Goal: Information Seeking & Learning: Learn about a topic

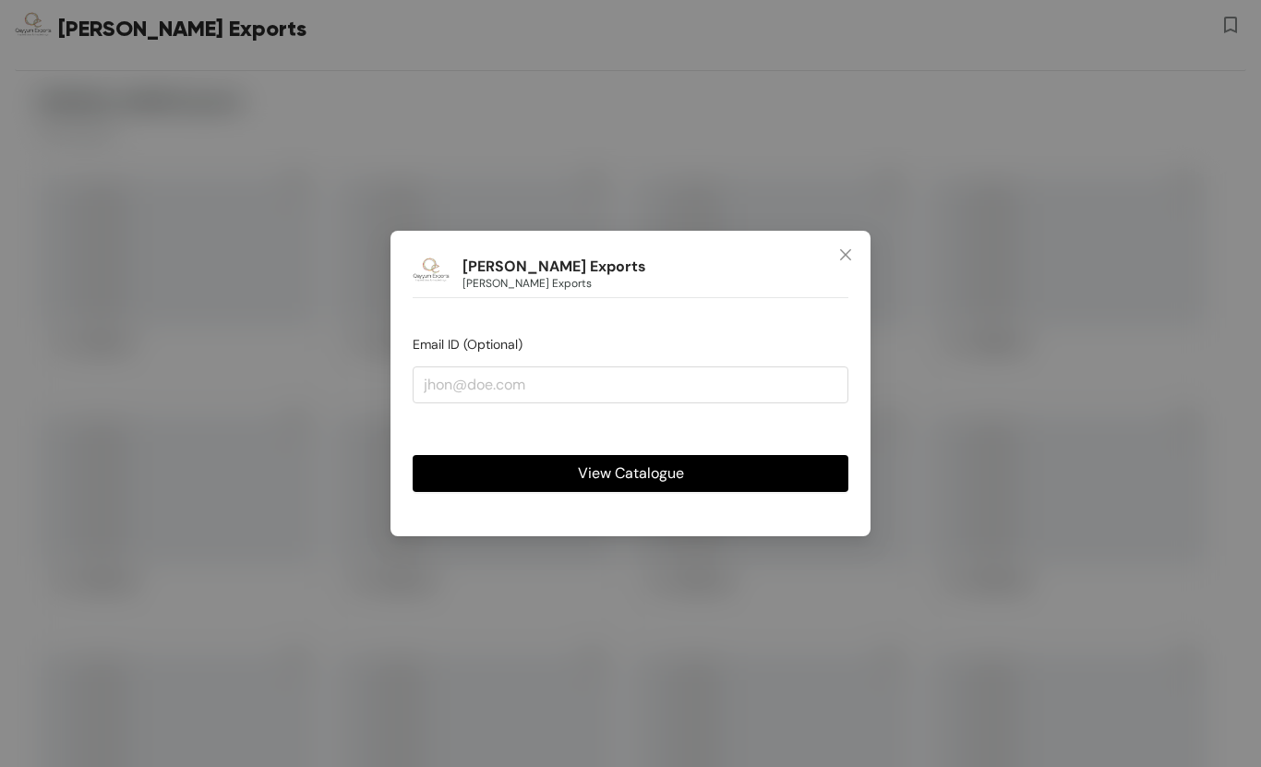
click at [629, 477] on span "View Catalogue" at bounding box center [631, 472] width 106 height 23
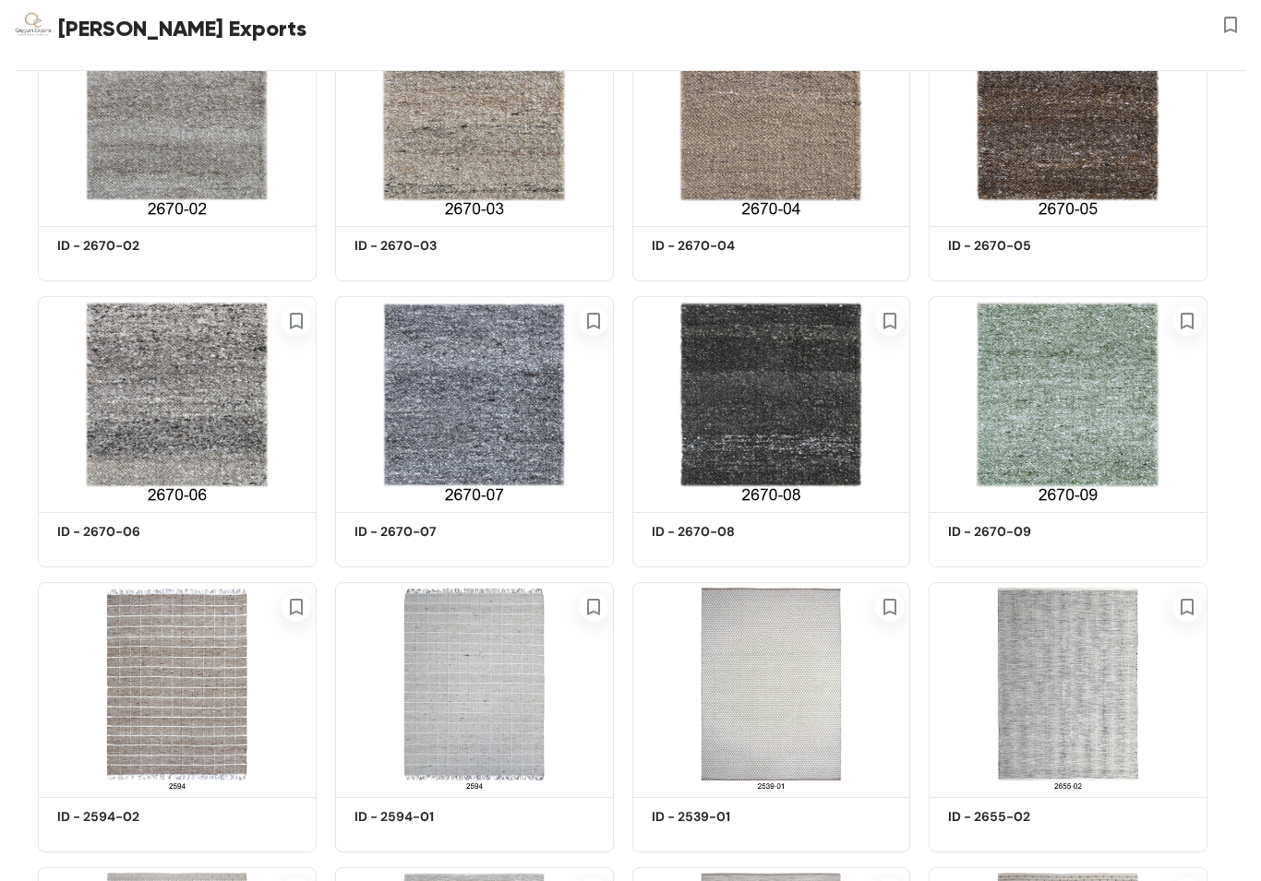
scroll to position [4156, 0]
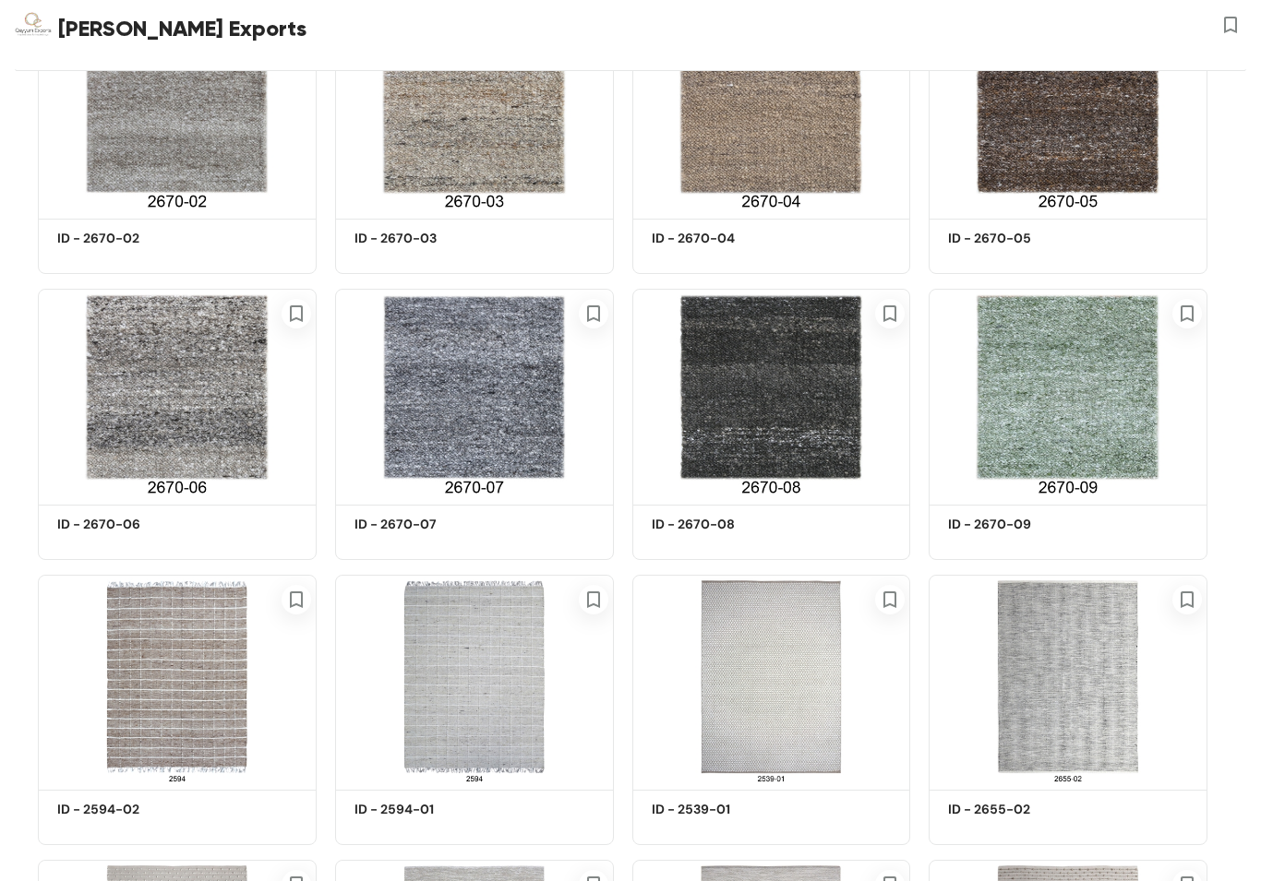
click at [455, 413] on img at bounding box center [474, 394] width 279 height 210
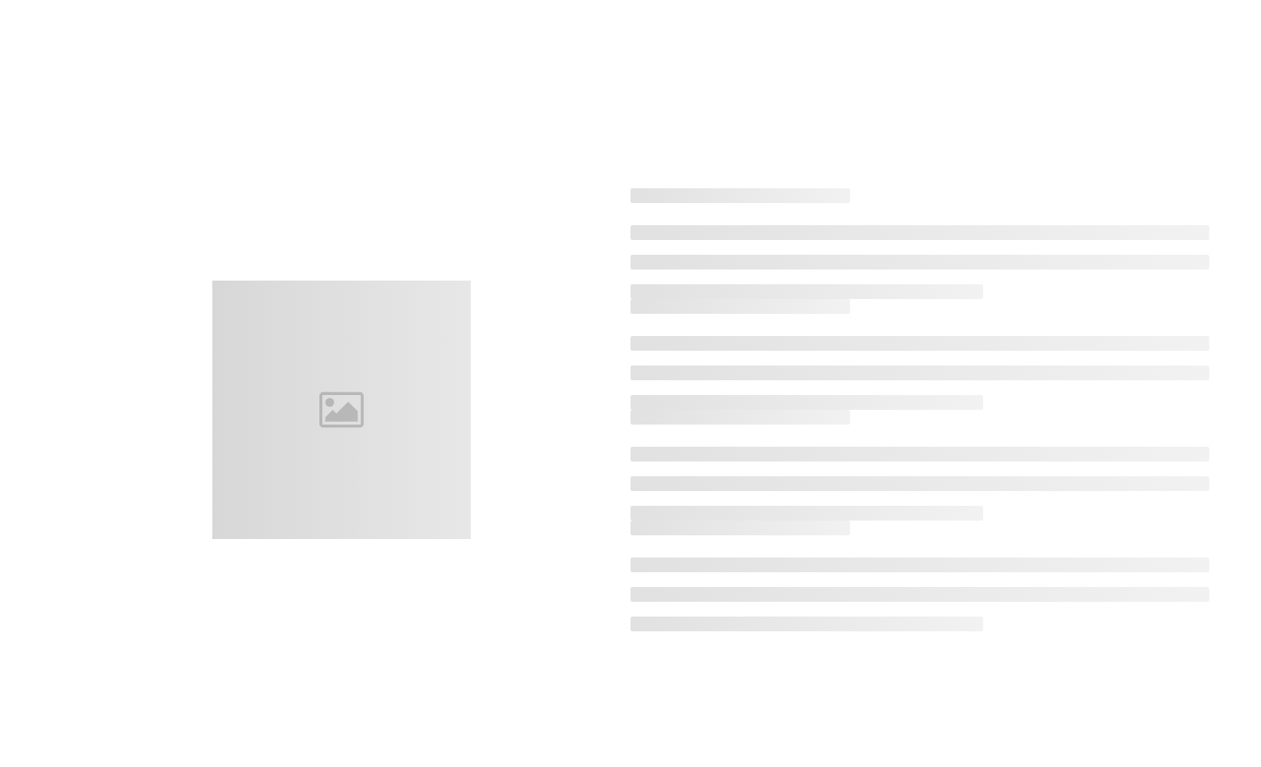
click at [314, 431] on div at bounding box center [341, 410] width 258 height 258
click at [325, 396] on div at bounding box center [341, 410] width 258 height 258
click at [324, 396] on div at bounding box center [341, 410] width 258 height 258
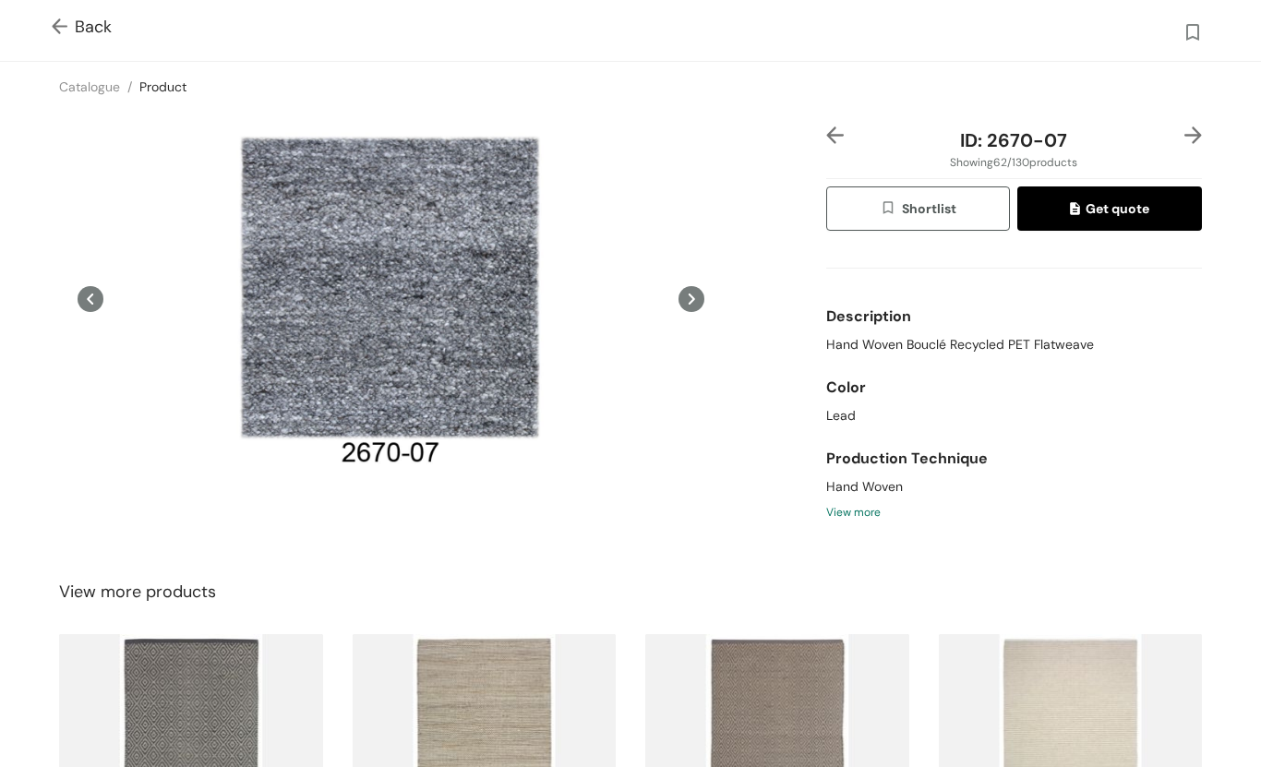
click at [339, 420] on div "Preview" at bounding box center [391, 298] width 664 height 345
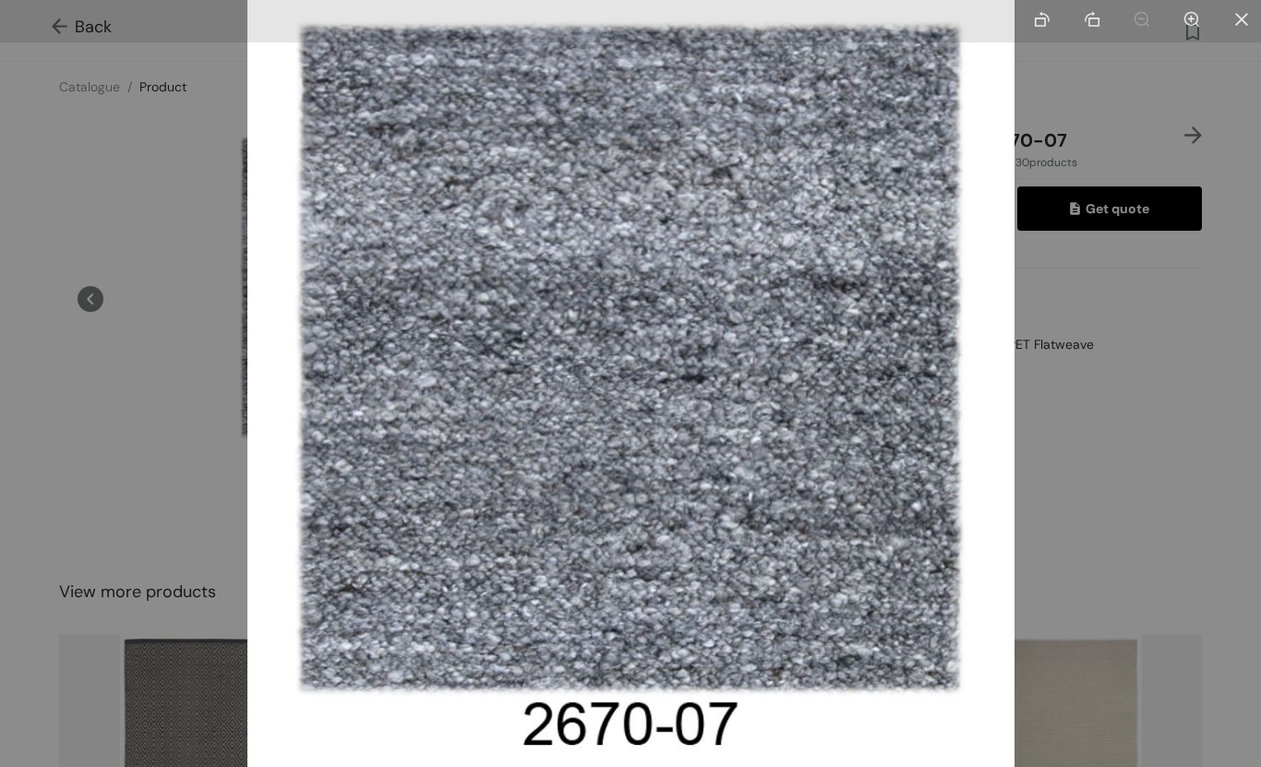
click at [126, 199] on div at bounding box center [630, 383] width 1261 height 767
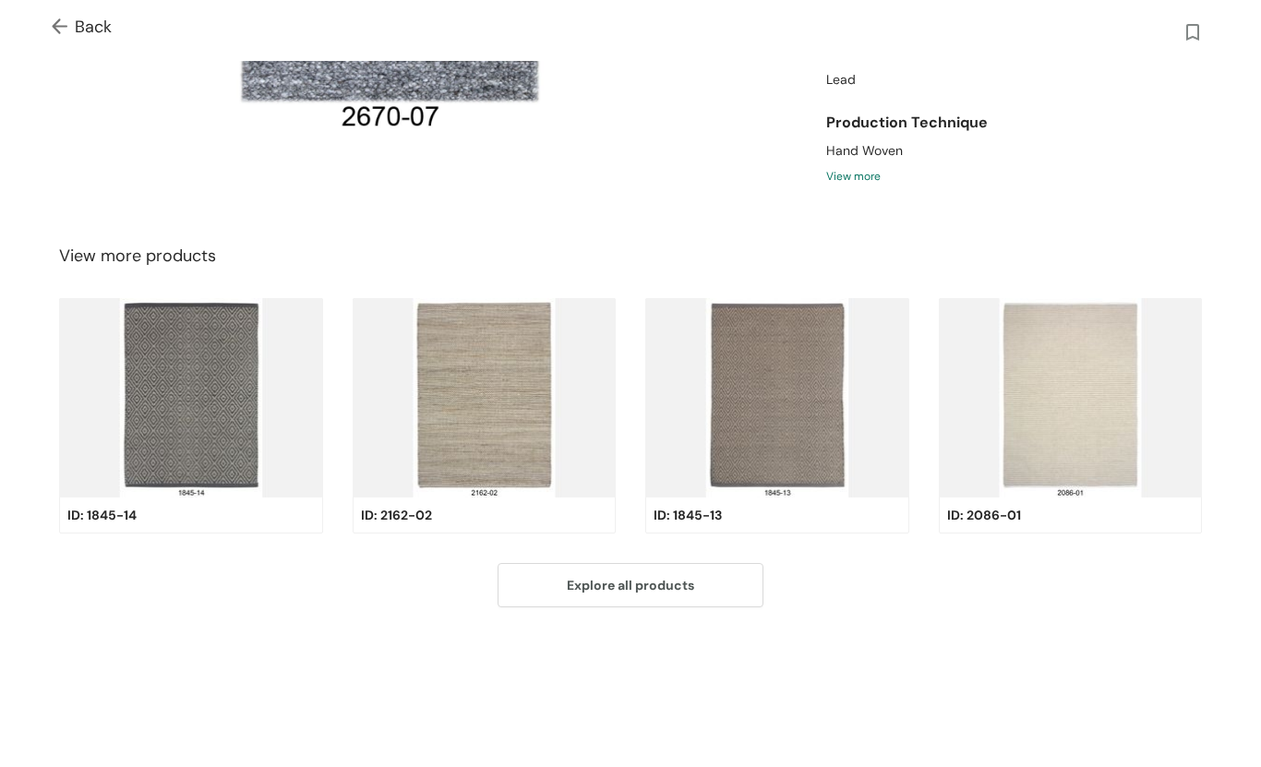
scroll to position [330, 0]
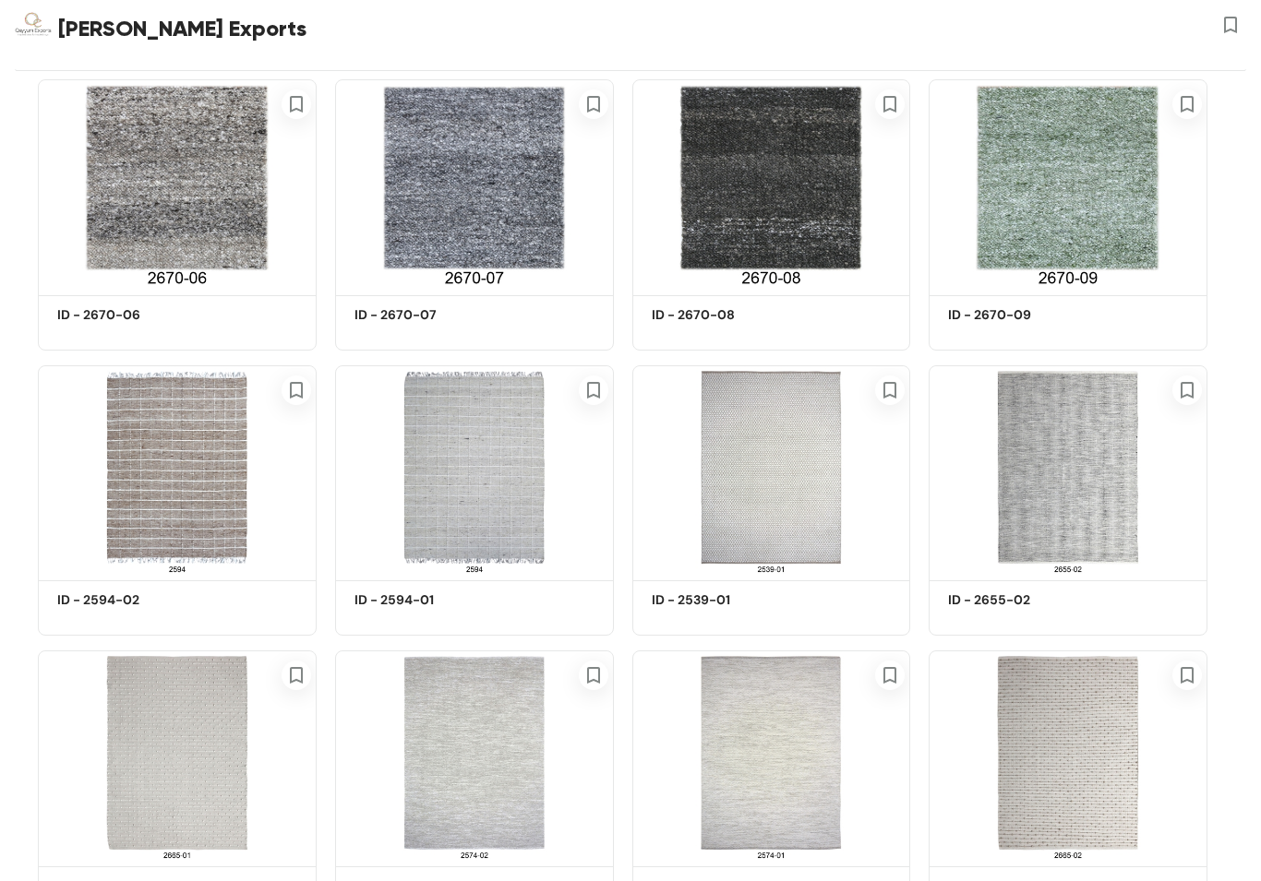
scroll to position [4447, 0]
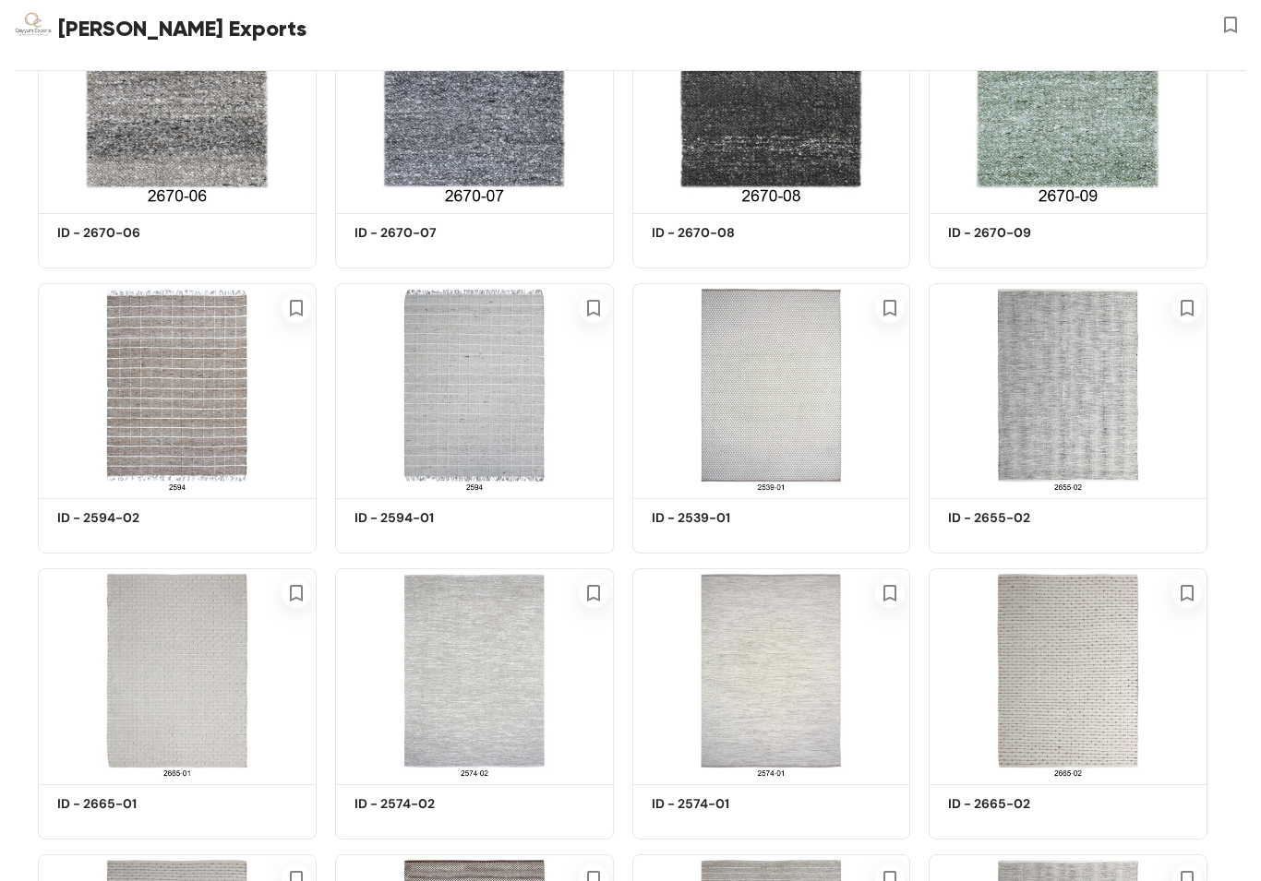
click at [1088, 425] on img at bounding box center [1067, 388] width 279 height 210
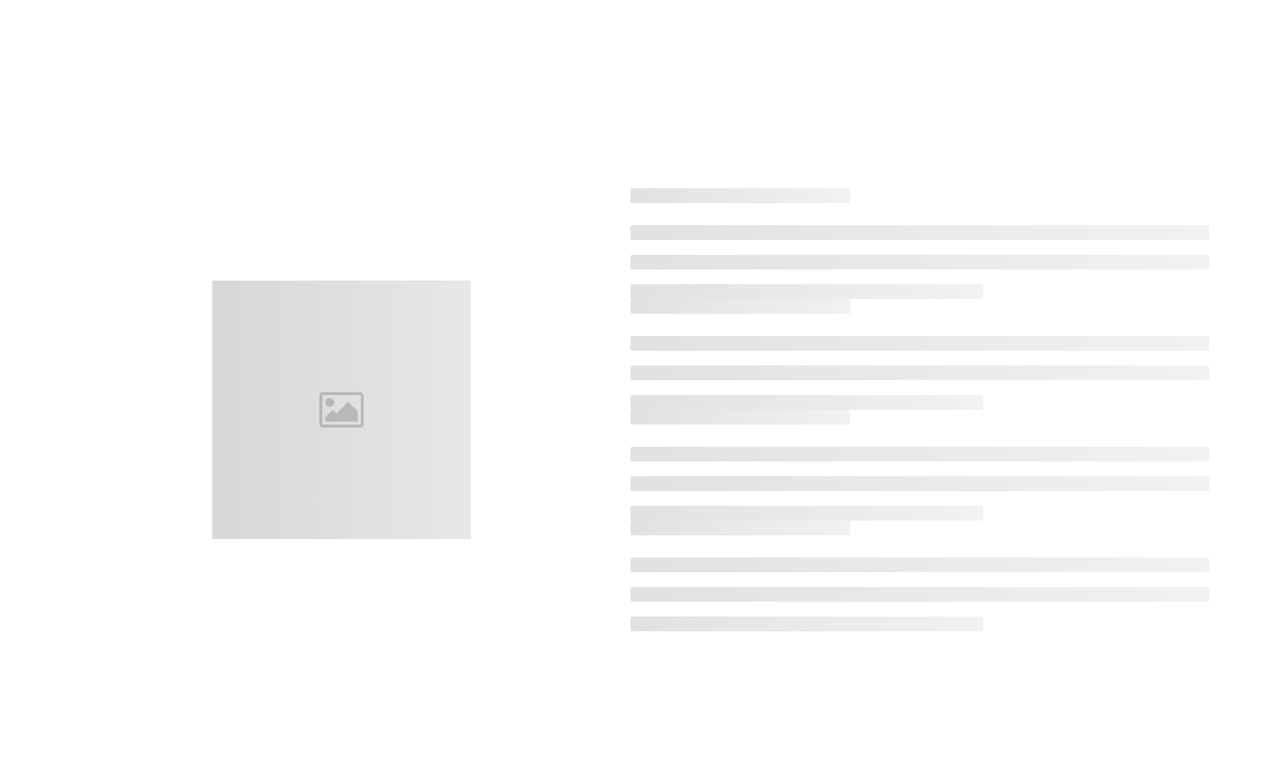
click at [1088, 299] on ul at bounding box center [919, 262] width 579 height 74
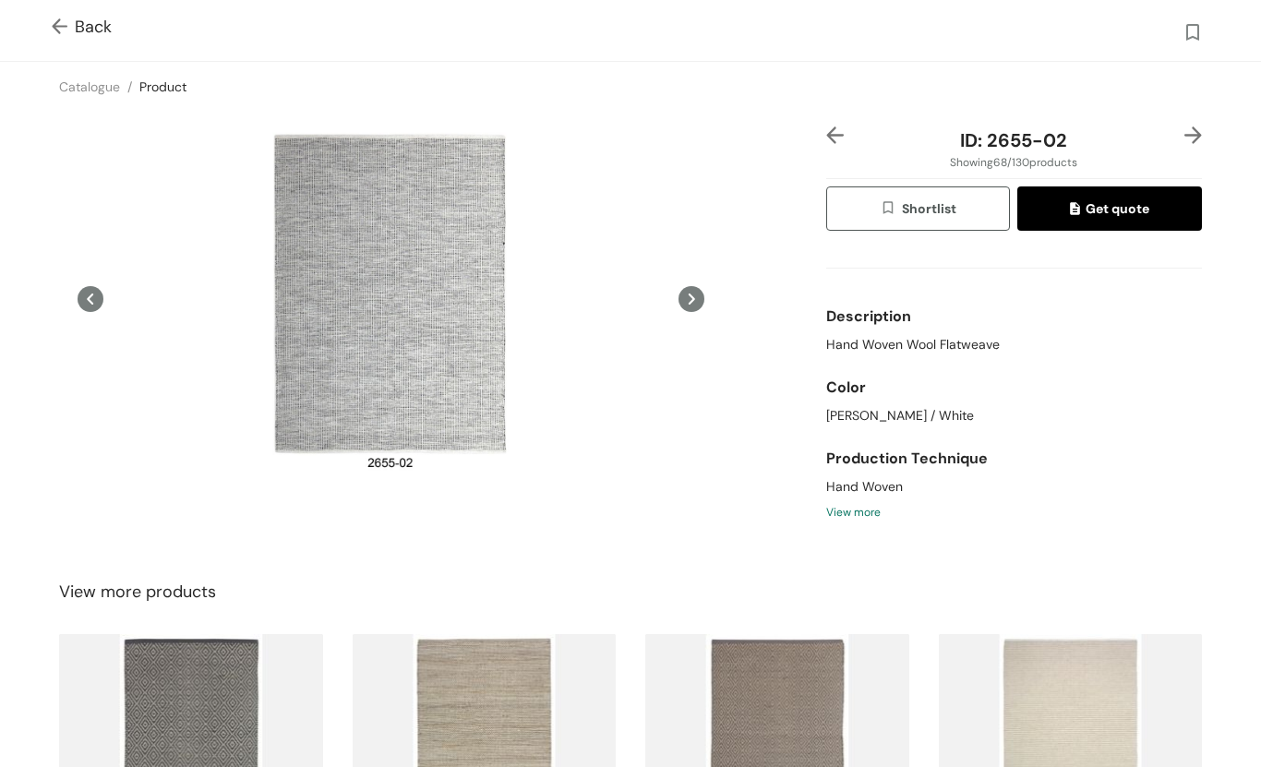
click at [91, 305] on icon at bounding box center [90, 298] width 6 height 11
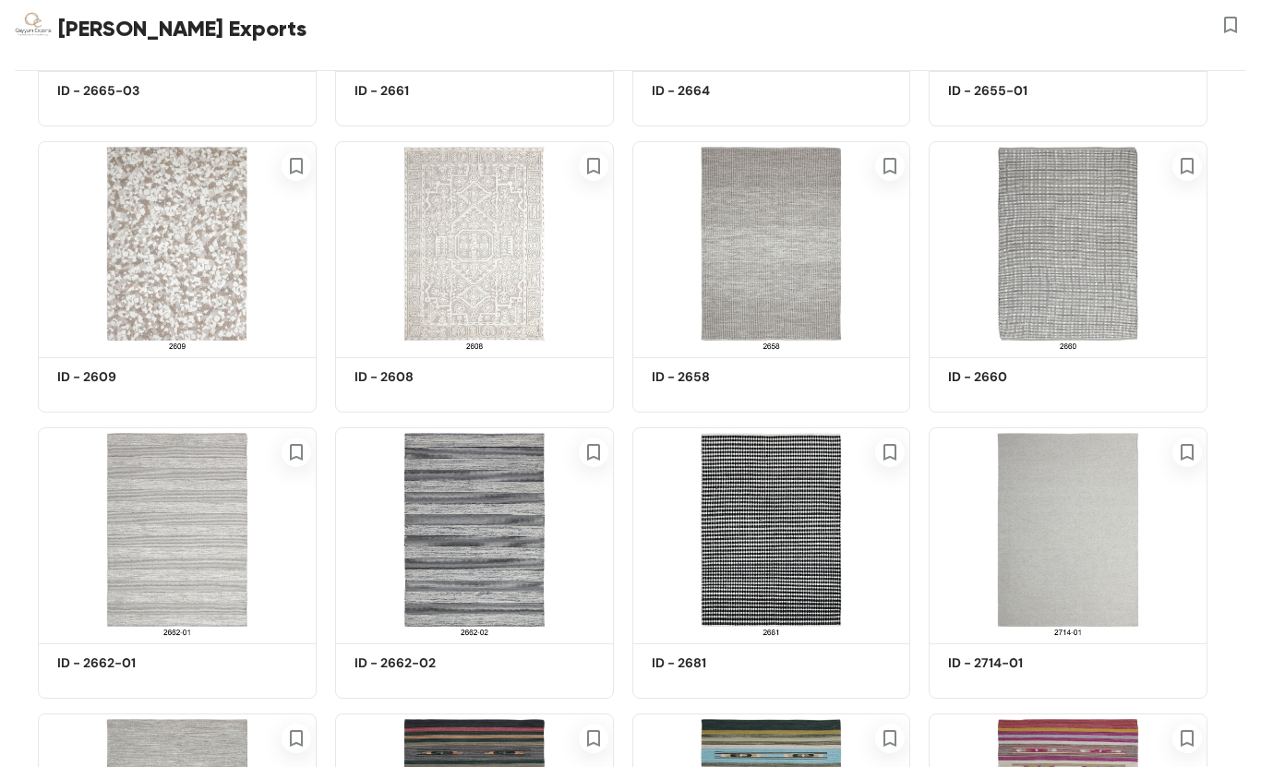
scroll to position [5445, 0]
click at [1085, 296] on img at bounding box center [1067, 247] width 279 height 210
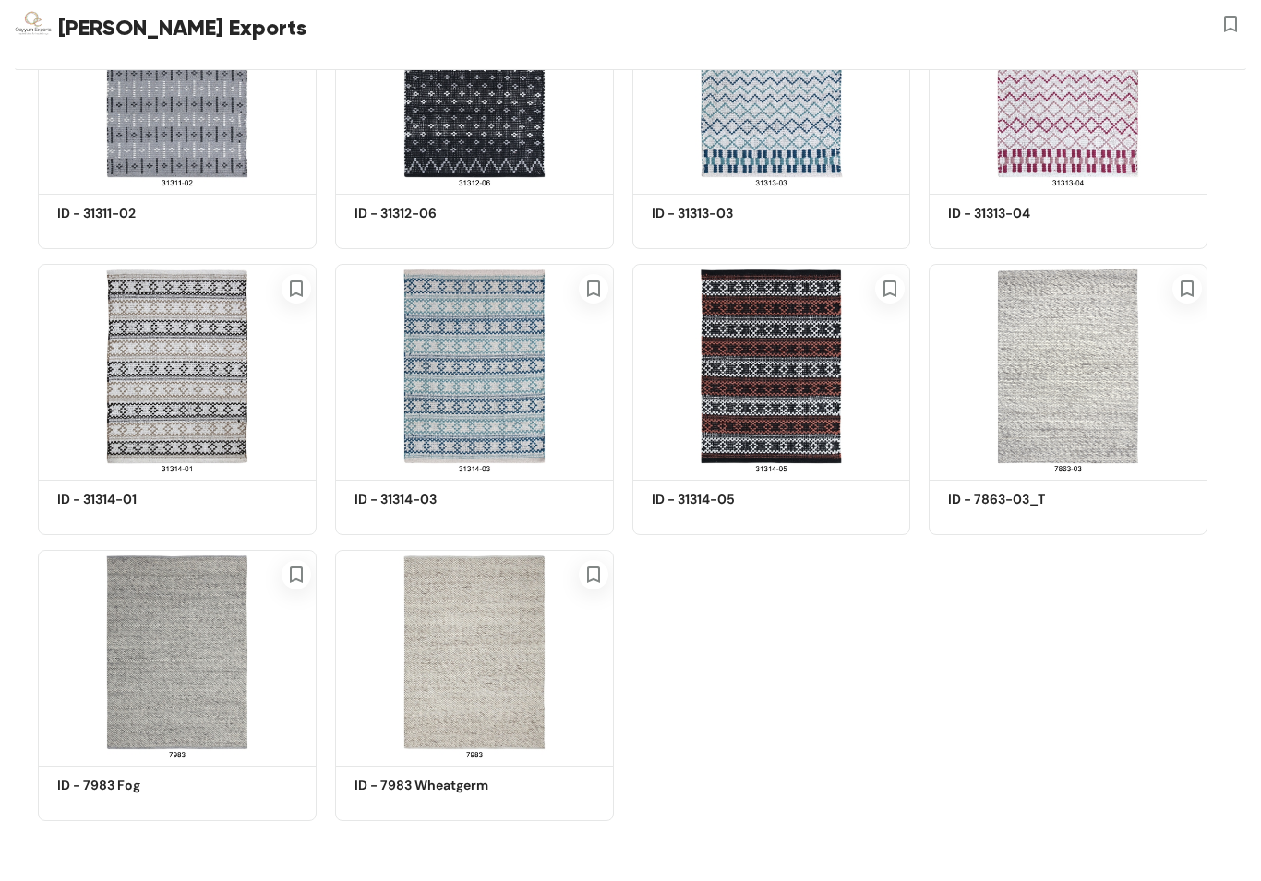
scroll to position [8792, 0]
click at [164, 625] on img at bounding box center [177, 656] width 279 height 210
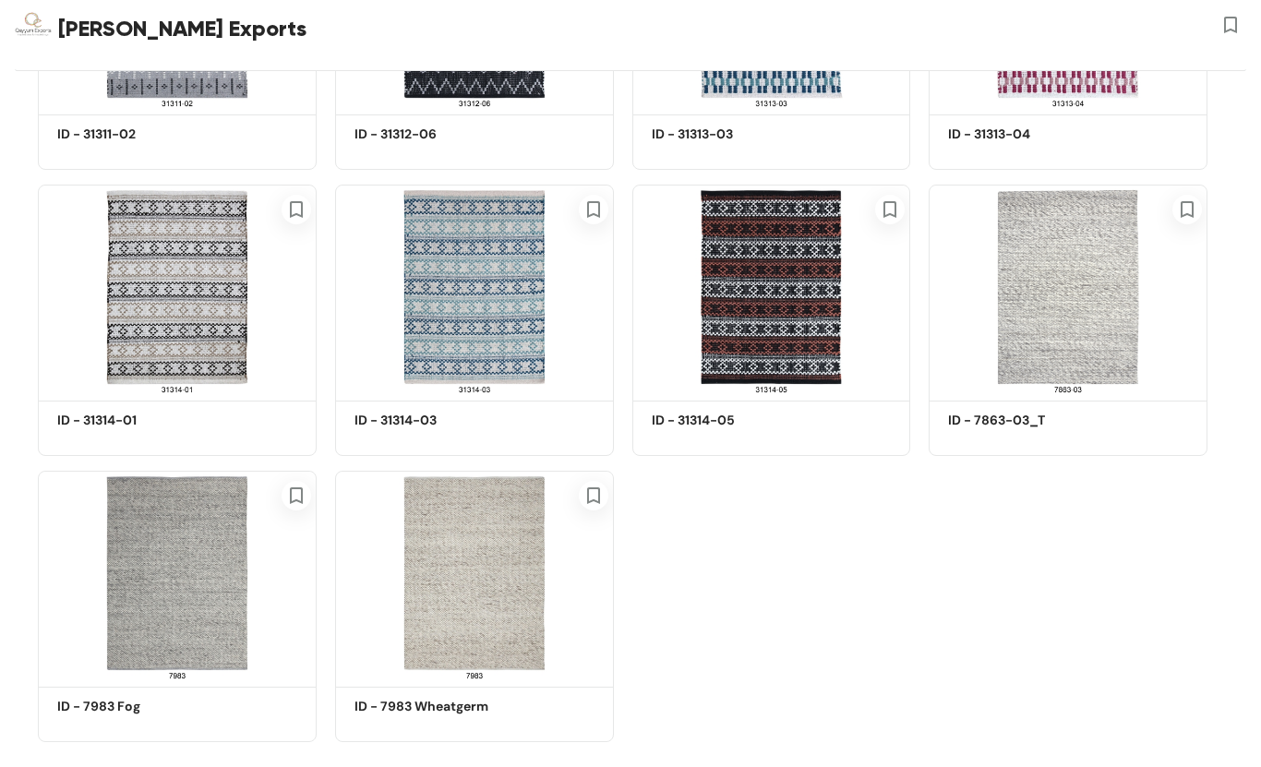
scroll to position [8907, 0]
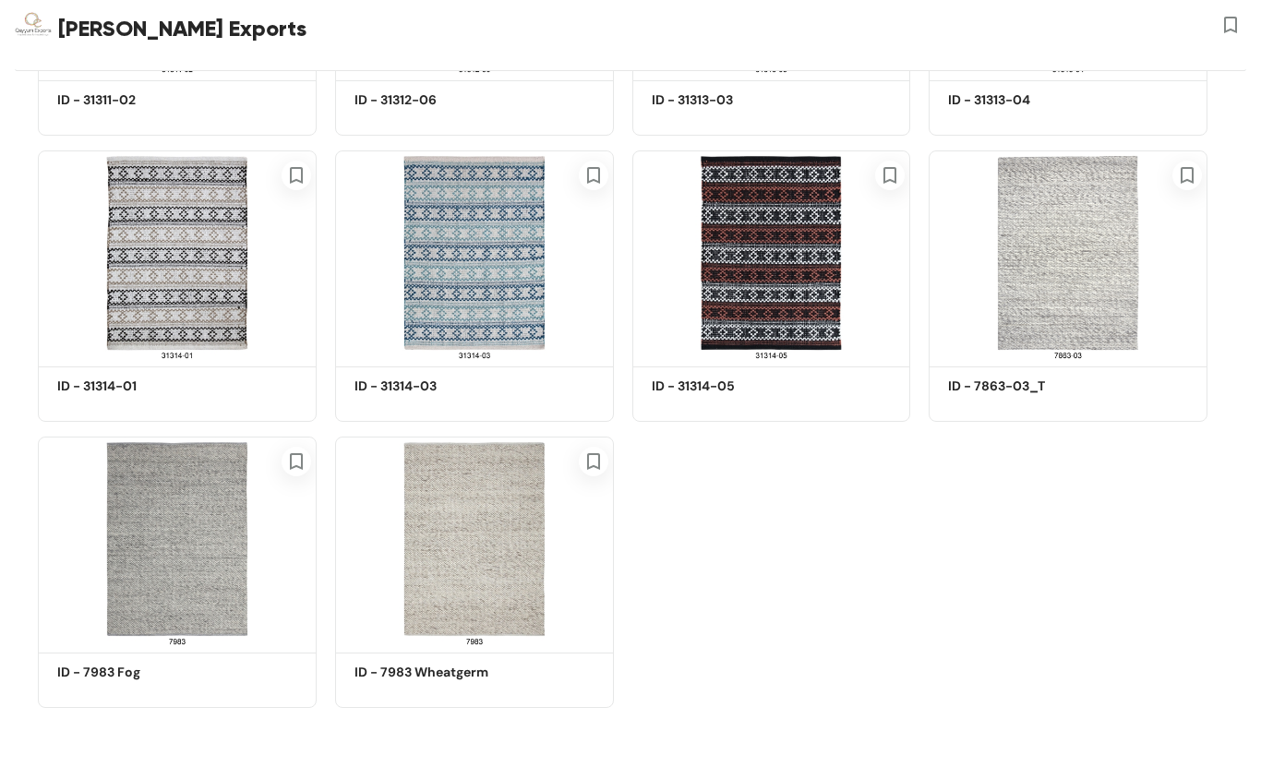
click at [462, 530] on img at bounding box center [474, 542] width 279 height 210
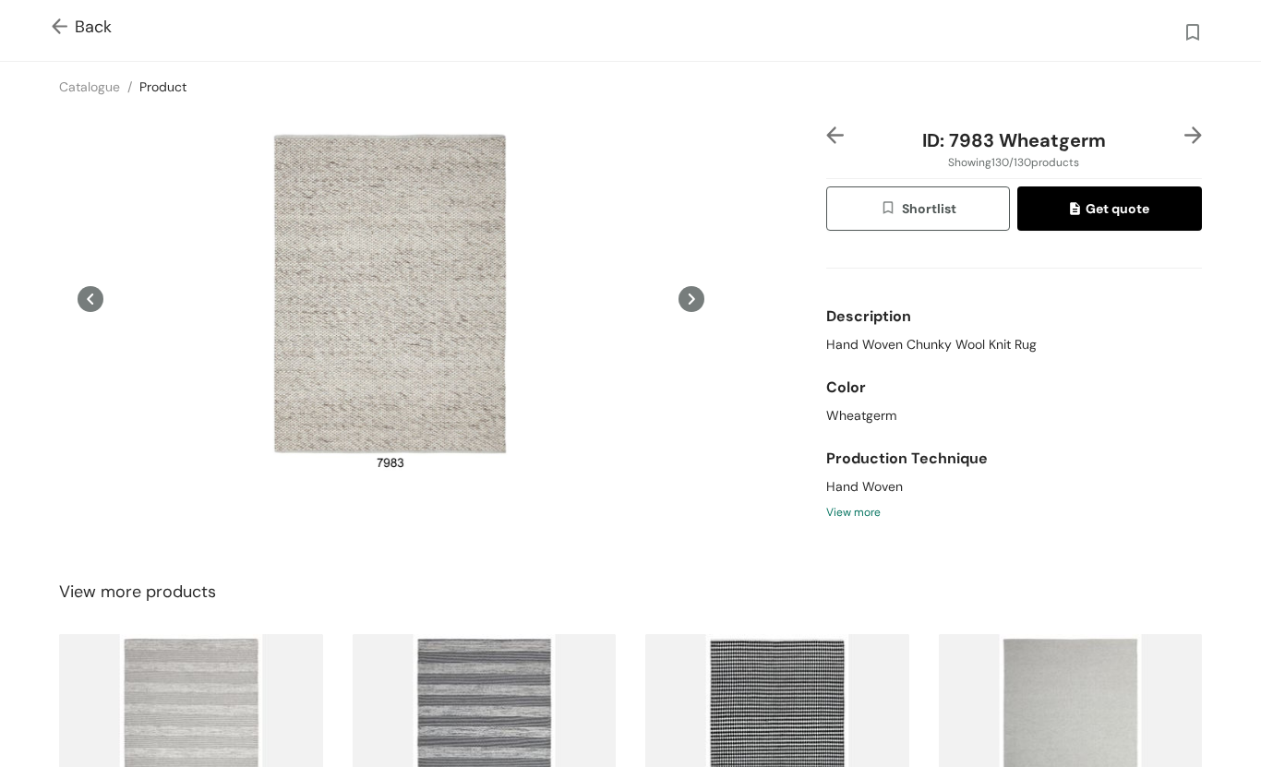
click at [236, 264] on div "Preview" at bounding box center [391, 298] width 664 height 345
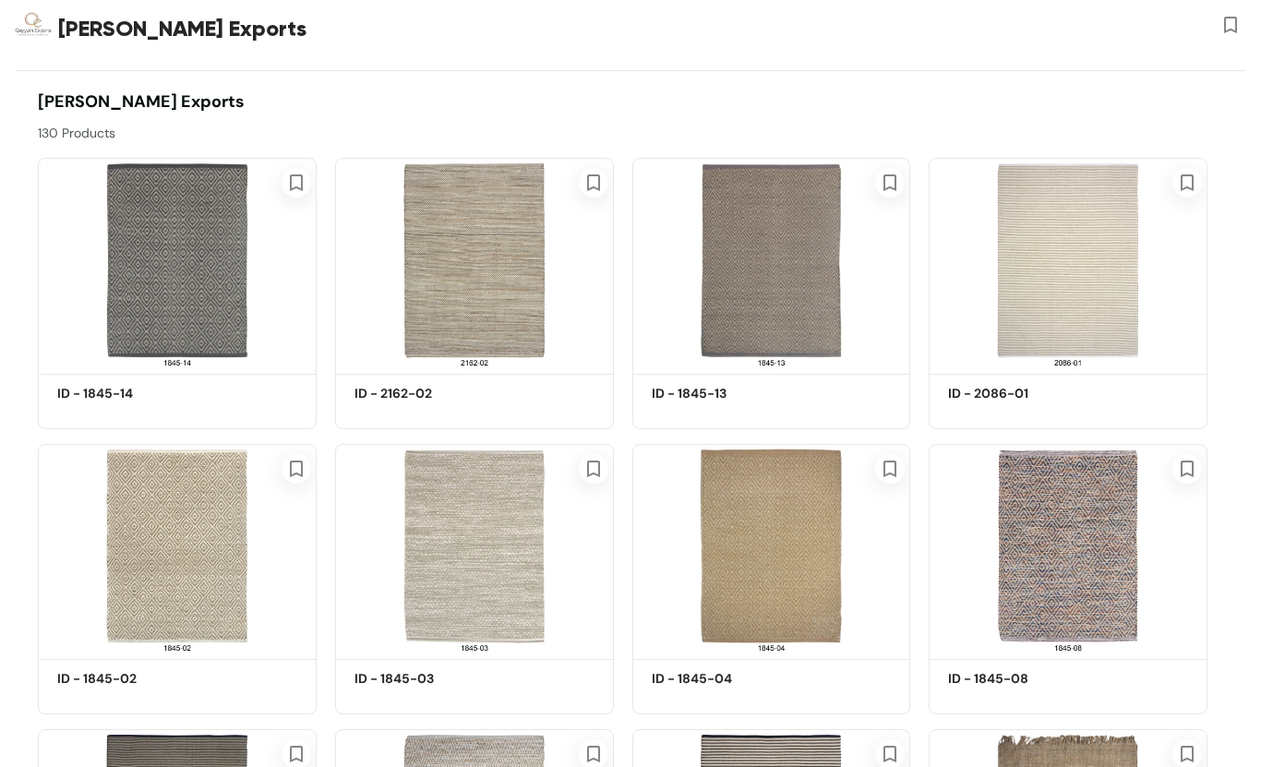
scroll to position [8907, 0]
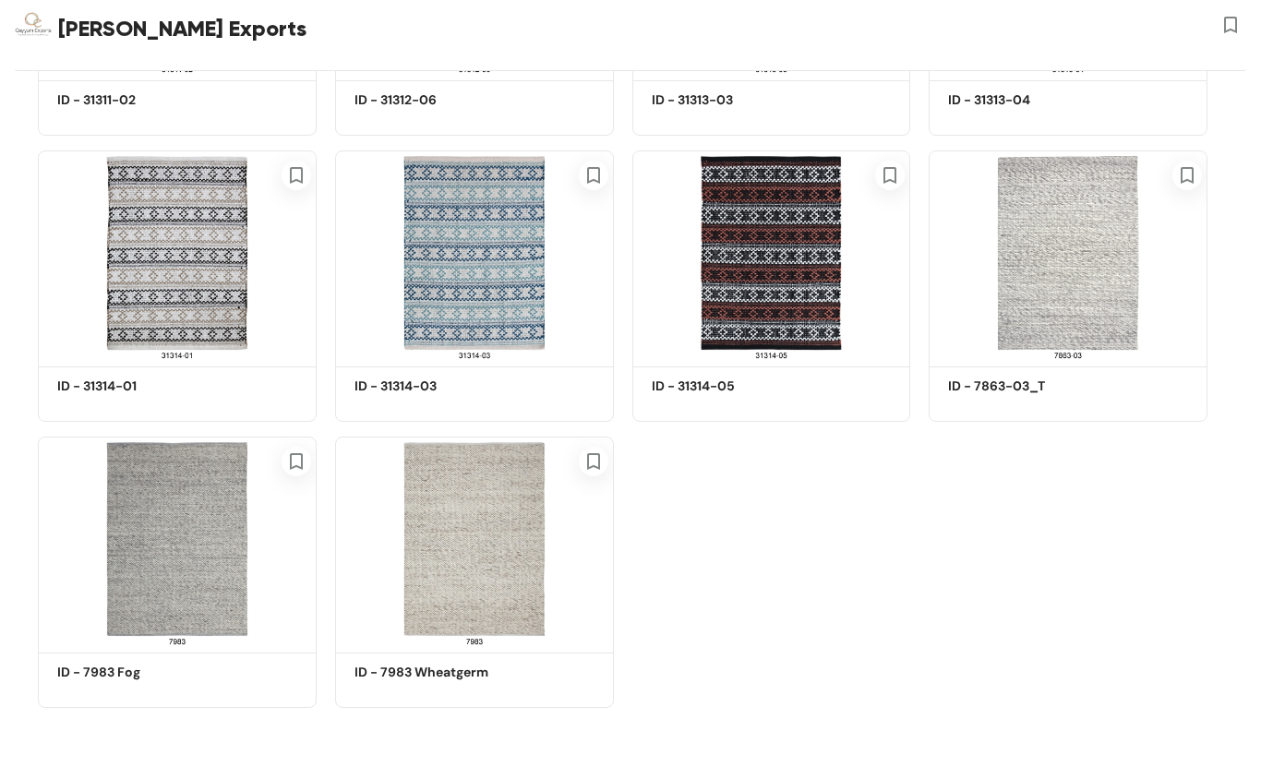
click at [1084, 264] on img at bounding box center [1067, 255] width 279 height 210
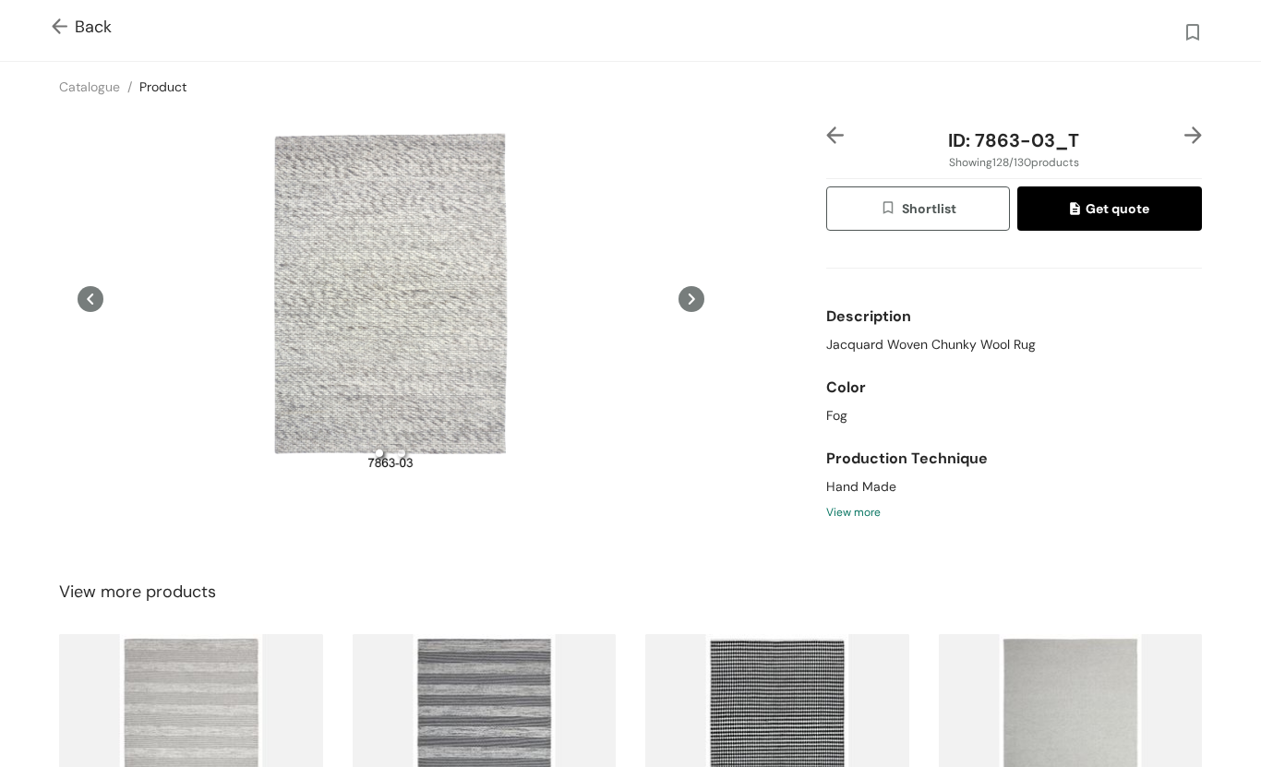
click at [309, 309] on div "Preview" at bounding box center [391, 299] width 664 height 19
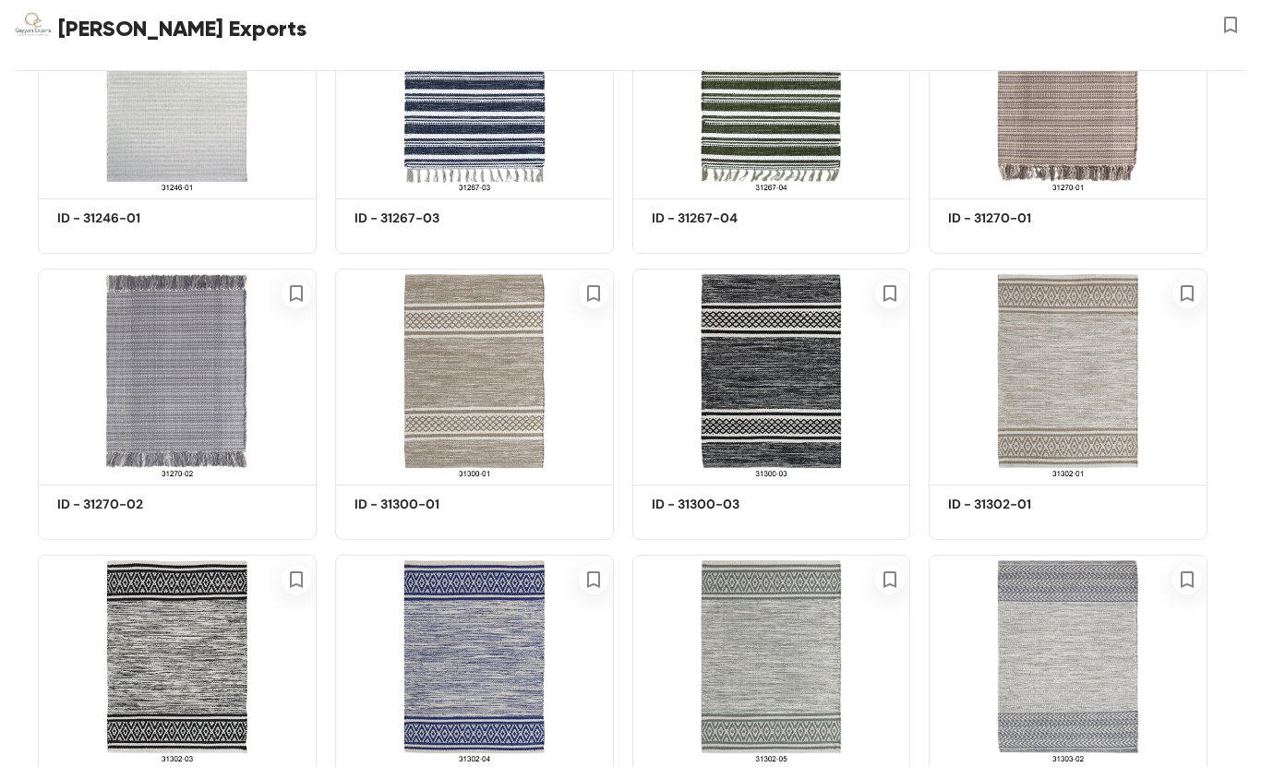
scroll to position [7266, 0]
